Goal: Information Seeking & Learning: Learn about a topic

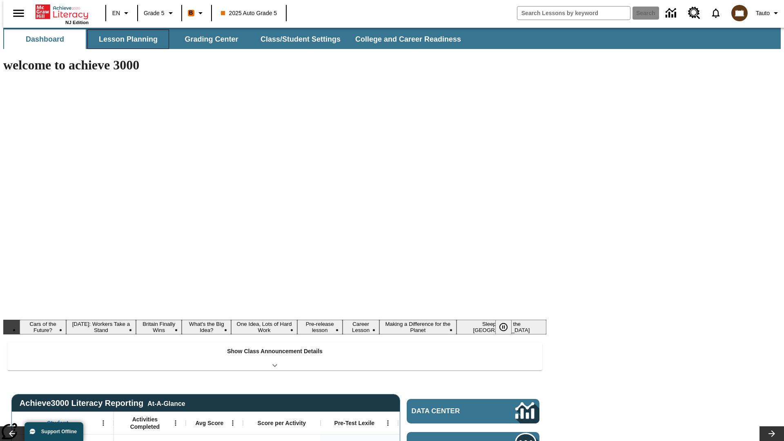
click at [125, 39] on button "Lesson Planning" at bounding box center [128, 39] width 82 height 20
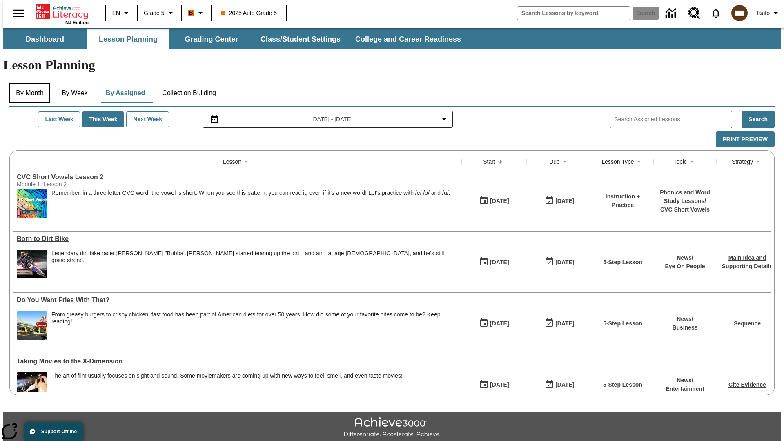
click at [27, 83] on button "By Month" at bounding box center [29, 93] width 41 height 20
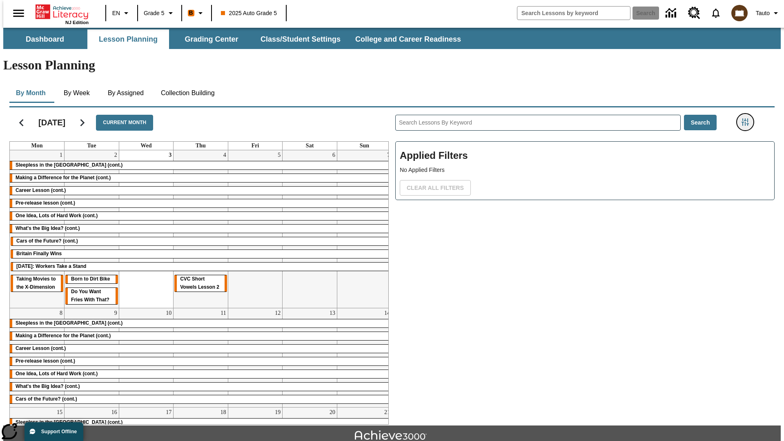
click at [747, 118] on icon "Filters Side menu" at bounding box center [744, 121] width 7 height 7
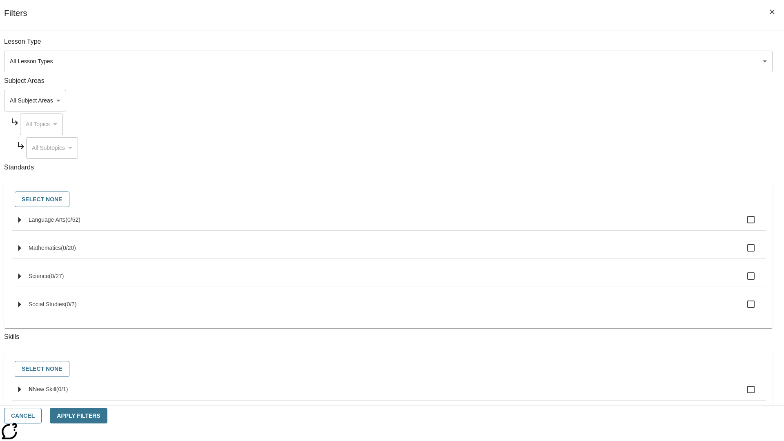
click at [588, 61] on body "Skip to main content NJ Edition EN Grade 5 B 2025 Auto Grade 5 Search 0 Tauto D…" at bounding box center [391, 253] width 777 height 450
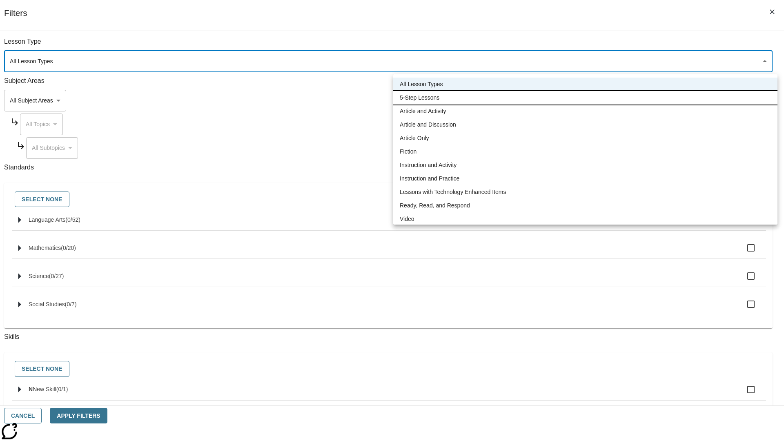
click at [585, 98] on li "5-Step Lessons" at bounding box center [585, 97] width 384 height 13
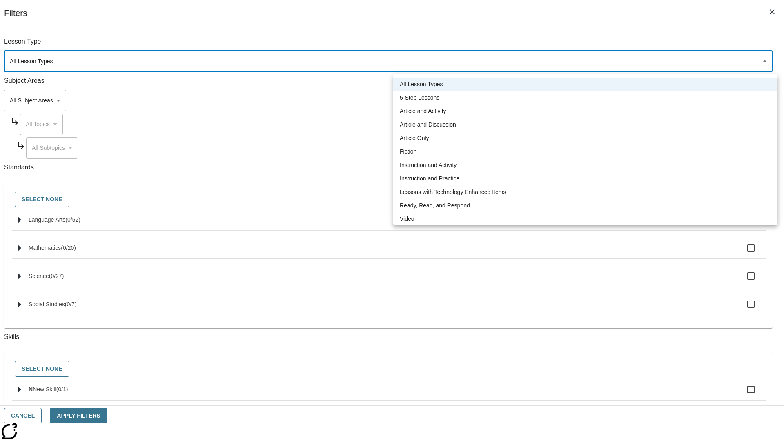
type input "1"
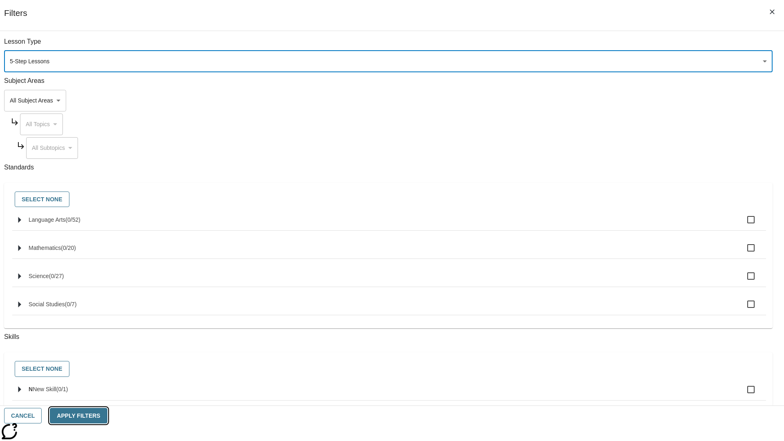
click at [107, 415] on button "Apply Filters" at bounding box center [78, 416] width 57 height 16
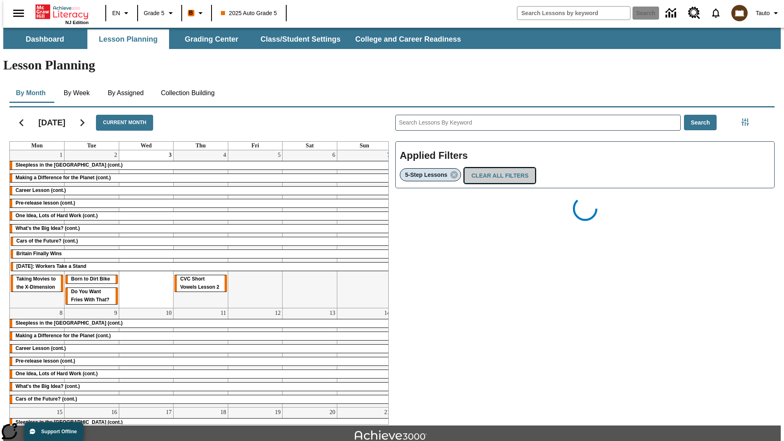
click at [497, 168] on button "Clear All Filters" at bounding box center [499, 176] width 71 height 16
click at [747, 118] on icon "Filters Side menu" at bounding box center [744, 121] width 7 height 7
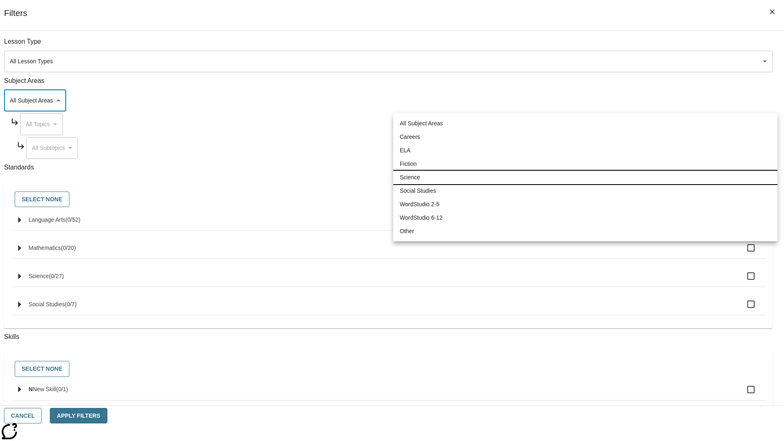
click at [585, 177] on li "Science" at bounding box center [585, 177] width 384 height 13
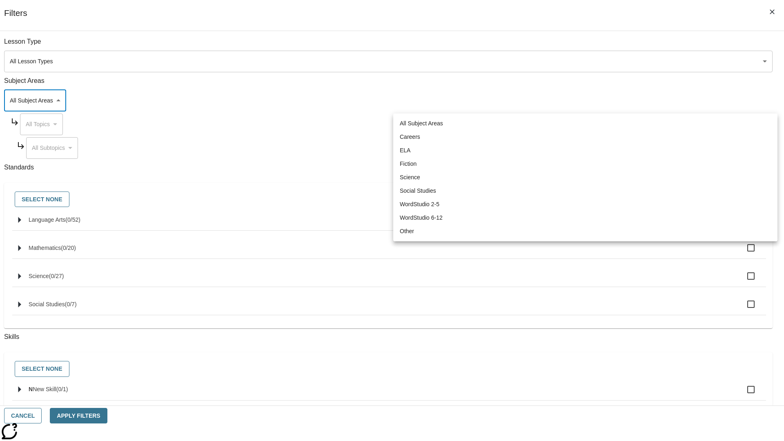
type input "2"
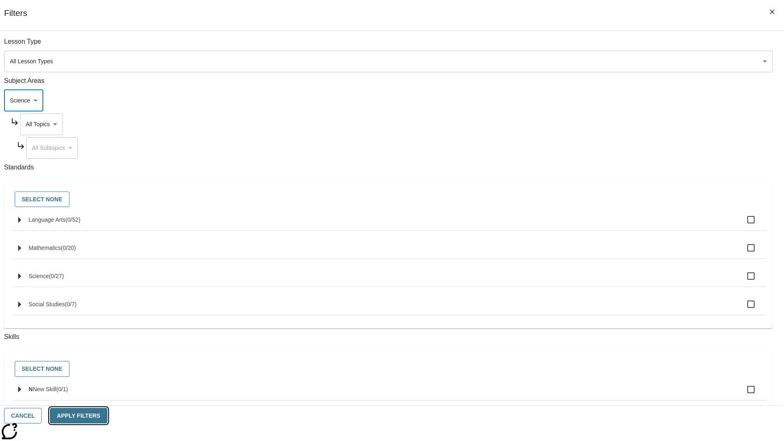
click at [107, 415] on button "Apply Filters" at bounding box center [78, 416] width 57 height 16
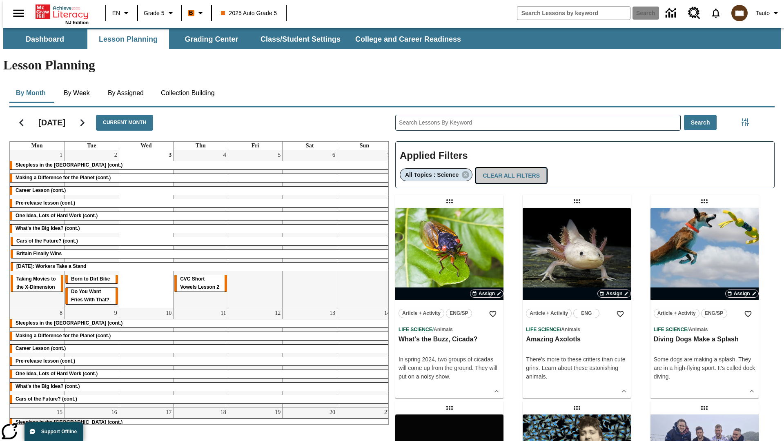
click at [507, 168] on button "Clear All Filters" at bounding box center [510, 176] width 71 height 16
click at [747, 118] on icon "Filters Side menu" at bounding box center [744, 121] width 7 height 7
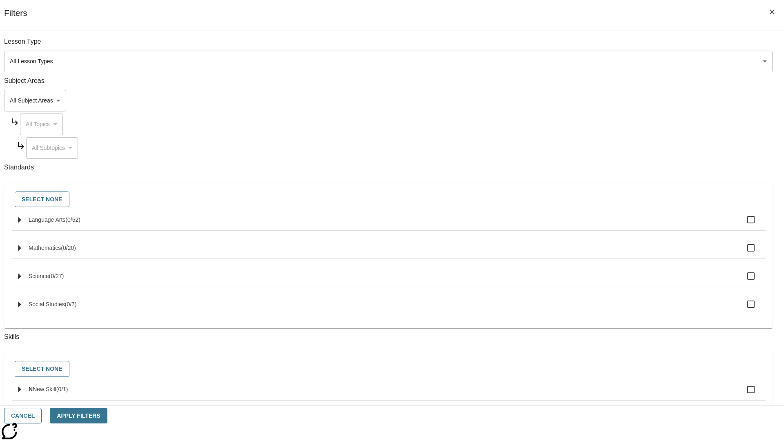
click at [80, 223] on span "Language Arts" at bounding box center [72, 219] width 15 height 7
click at [742, 224] on input "Language Arts ( 0 / 52 )" at bounding box center [750, 219] width 17 height 17
checkbox input "true"
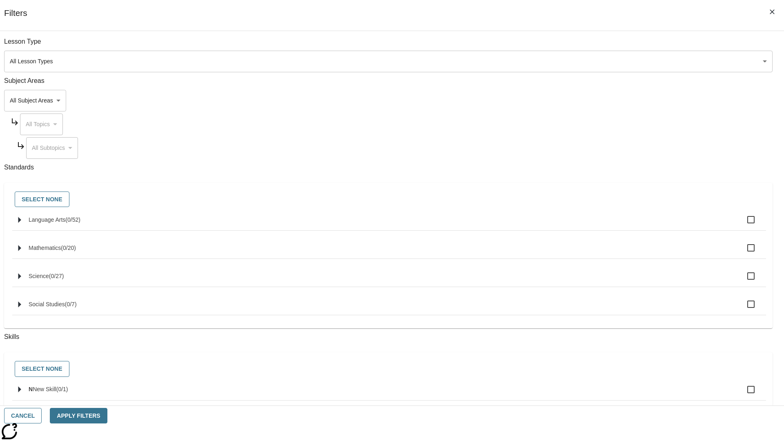
checkbox input "true"
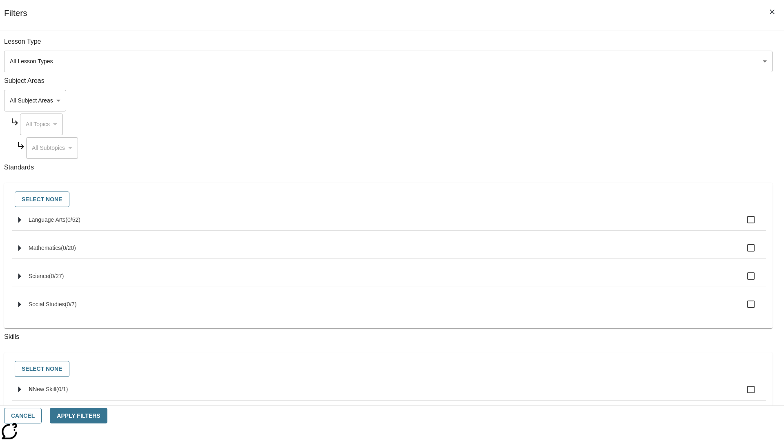
checkbox input "true"
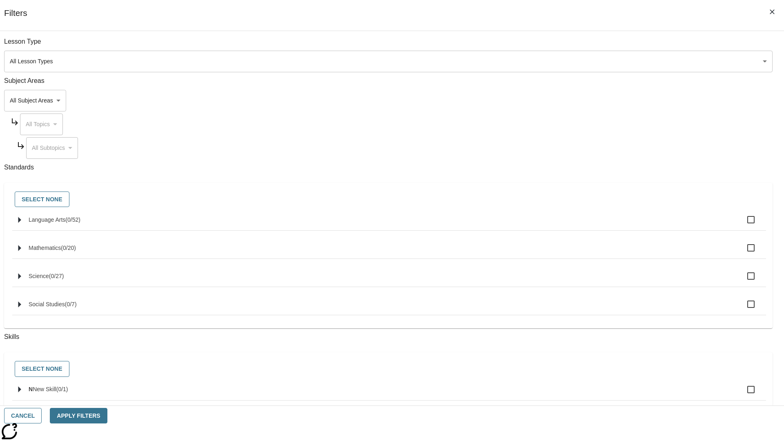
checkbox input "true"
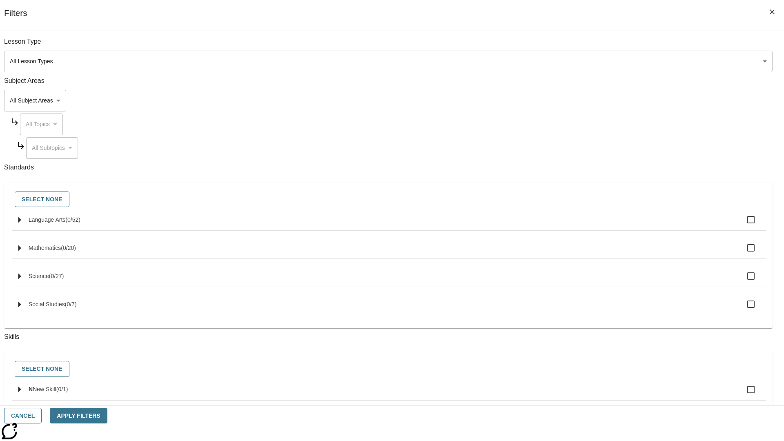
checkbox input "true"
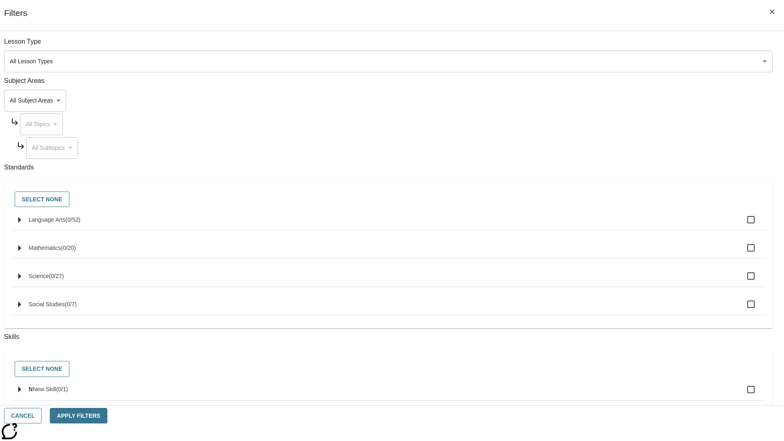
checkbox input "true"
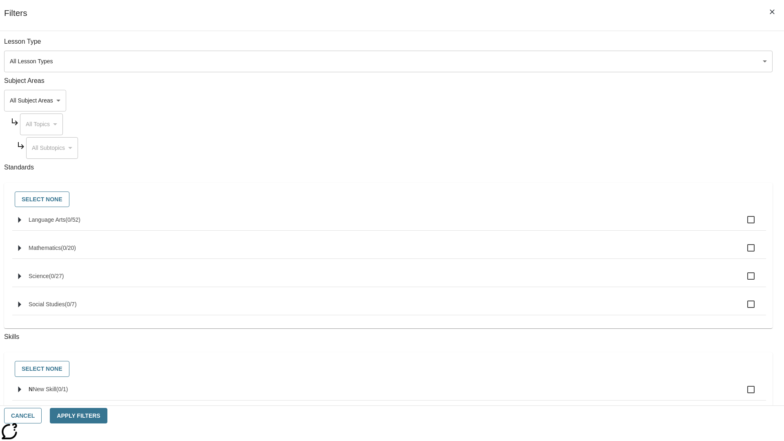
checkbox input "true"
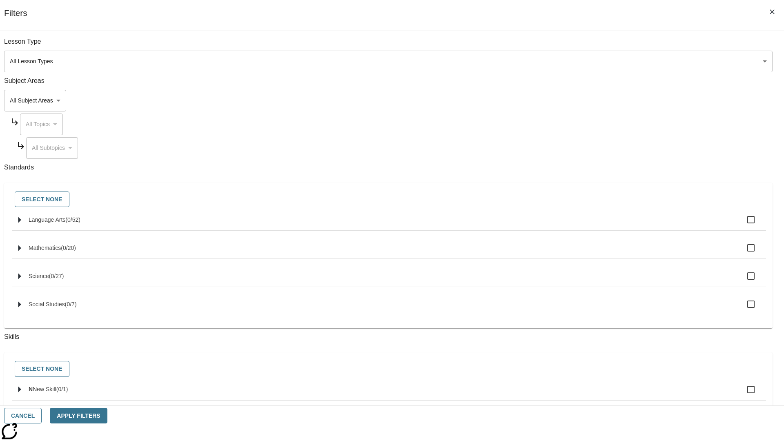
checkbox input "true"
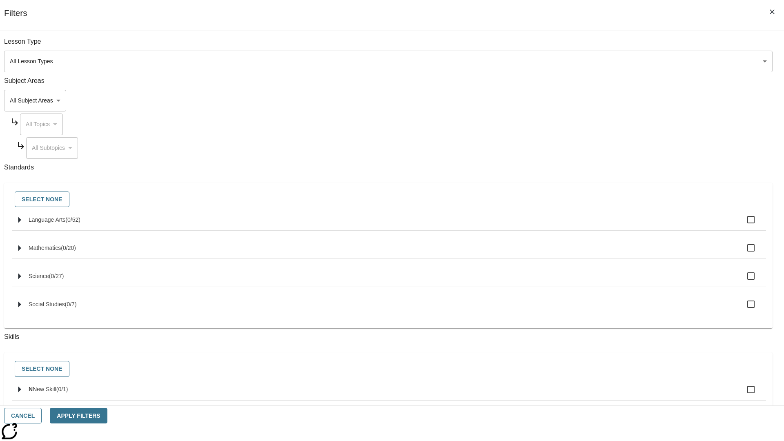
checkbox input "true"
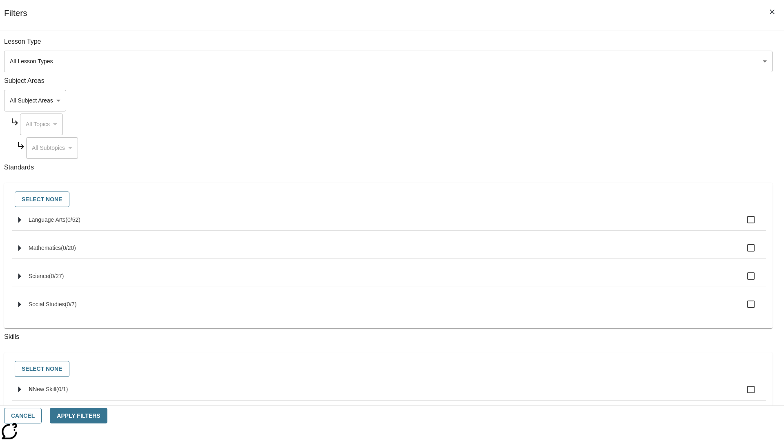
checkbox input "true"
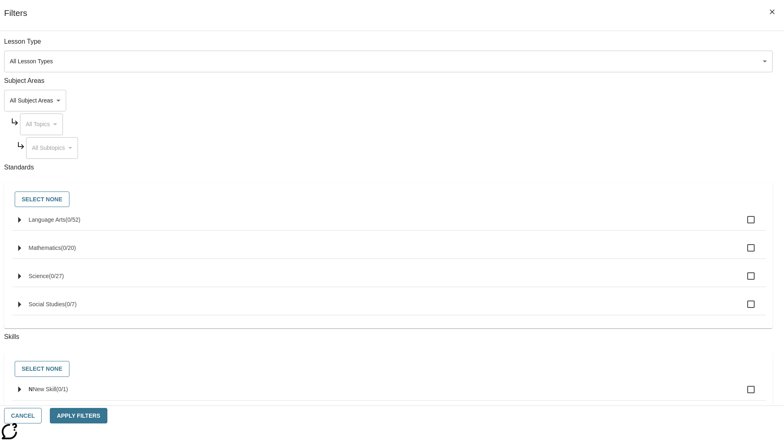
checkbox input "true"
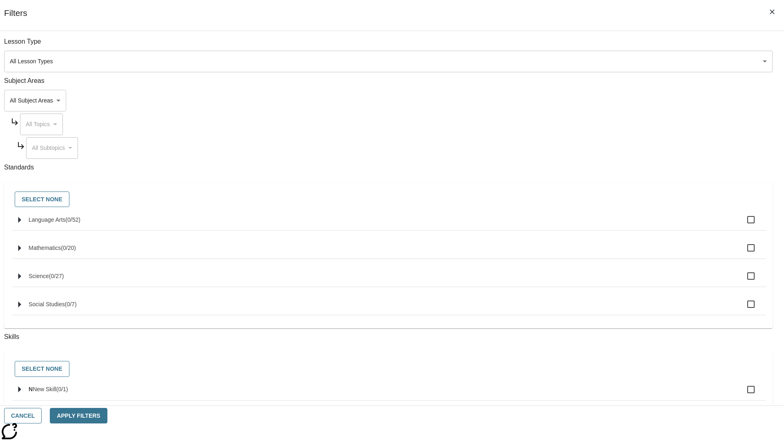
checkbox input "true"
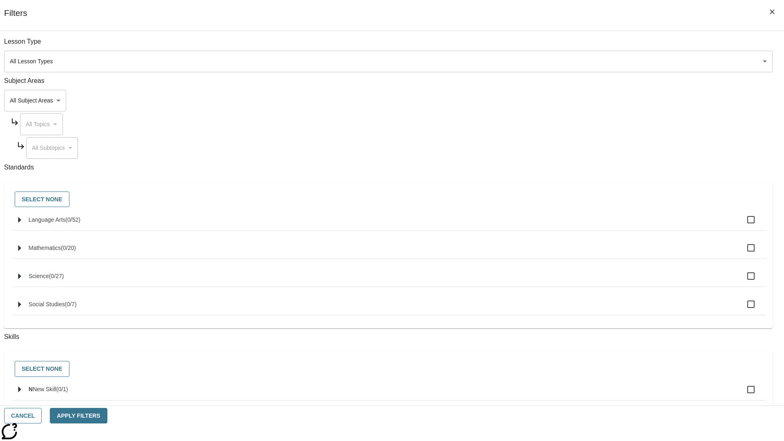
checkbox input "true"
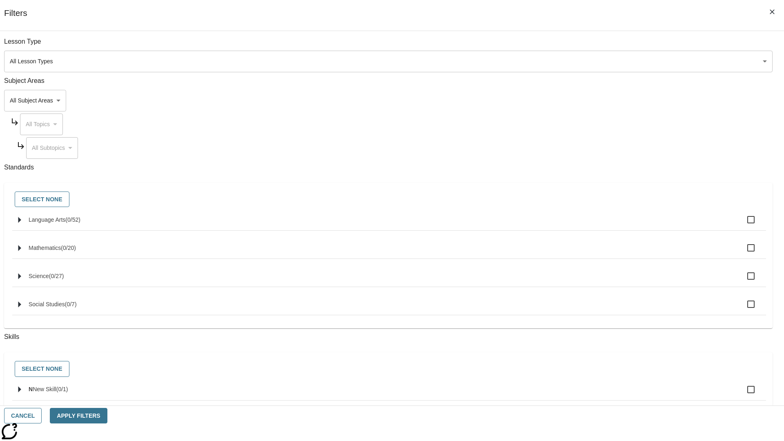
checkbox input "true"
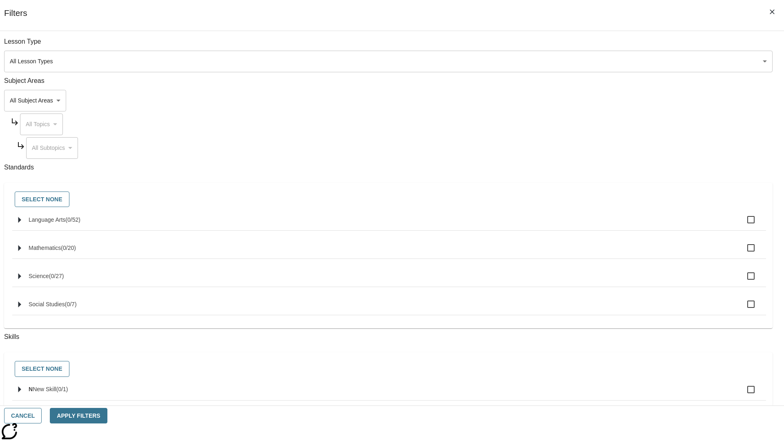
checkbox input "true"
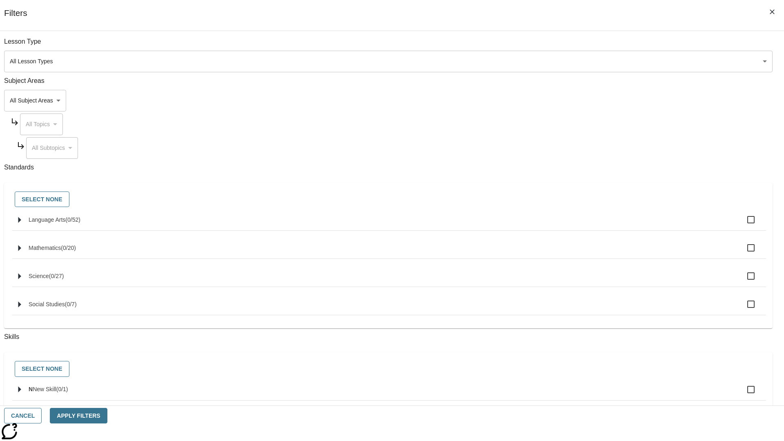
checkbox input "true"
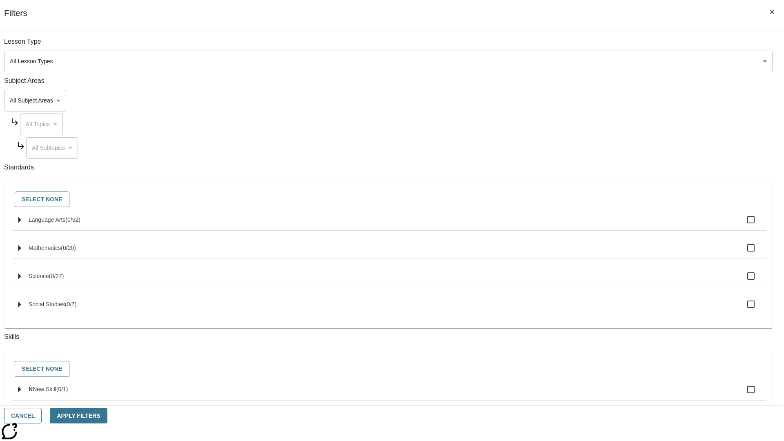
checkbox input "true"
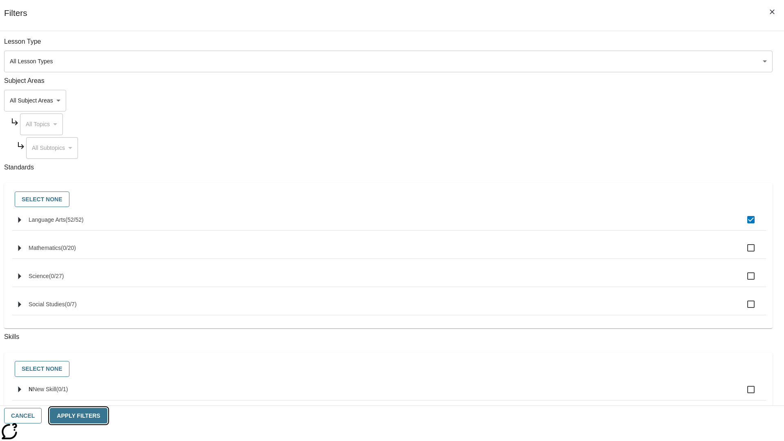
click at [107, 415] on button "Apply Filters" at bounding box center [78, 416] width 57 height 16
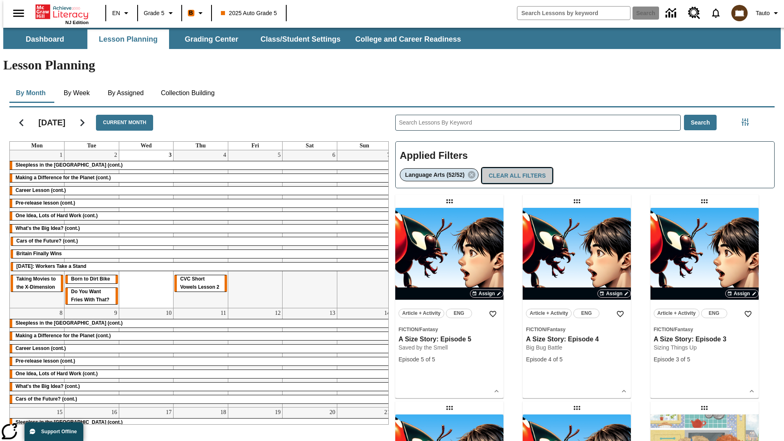
click at [515, 168] on button "Clear All Filters" at bounding box center [517, 176] width 71 height 16
click at [747, 118] on icon "Filters Side menu" at bounding box center [744, 121] width 7 height 7
